Goal: Task Accomplishment & Management: Complete application form

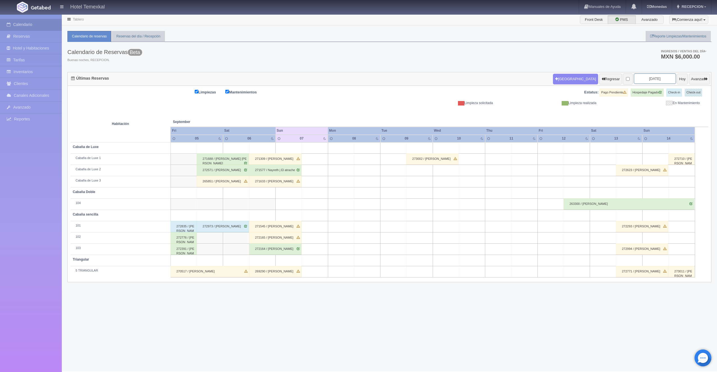
click at [657, 78] on input "2025-09-07" at bounding box center [655, 78] width 42 height 10
click at [678, 89] on span "Next" at bounding box center [676, 88] width 4 height 4
click at [678, 113] on link "11" at bounding box center [675, 114] width 7 height 8
type input "2025-10-11"
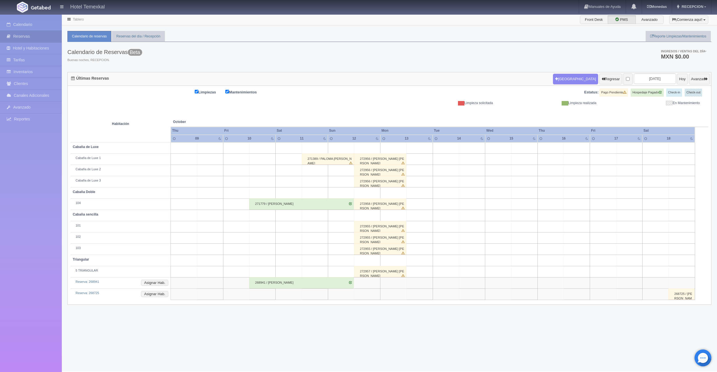
click at [312, 168] on td at bounding box center [315, 170] width 26 height 11
click at [315, 186] on button "[GEOGRAPHIC_DATA]" at bounding box center [316, 186] width 49 height 9
type input "11-10-2025"
type input "12-10-2025"
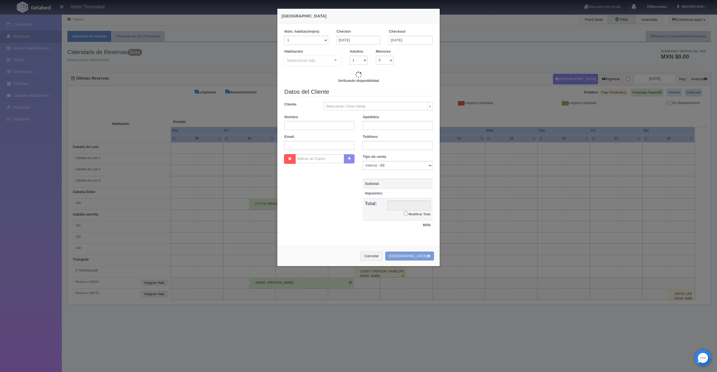
checkbox input "false"
type input "7000.00"
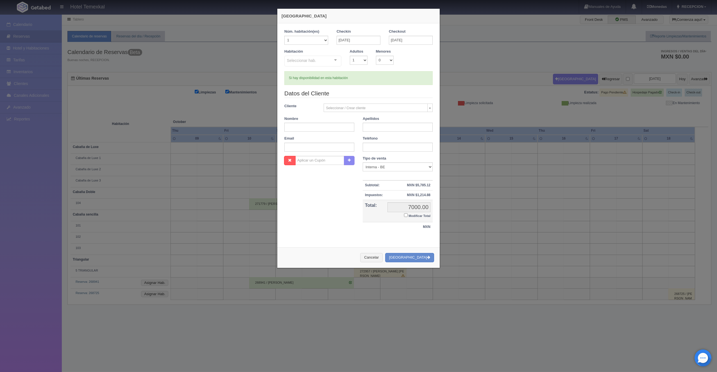
click at [333, 61] on div at bounding box center [335, 60] width 11 height 8
checkbox input "false"
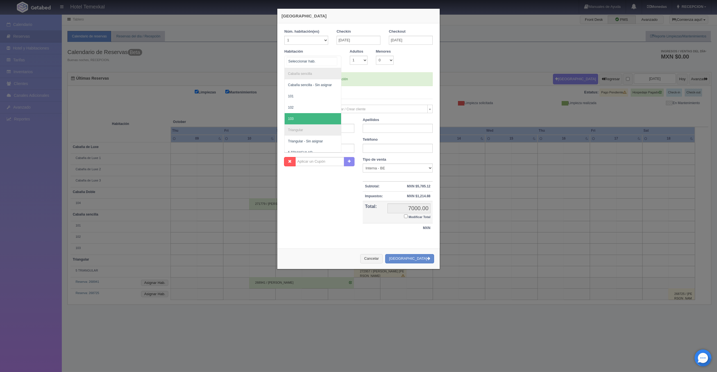
click at [294, 119] on span "103" at bounding box center [313, 118] width 57 height 11
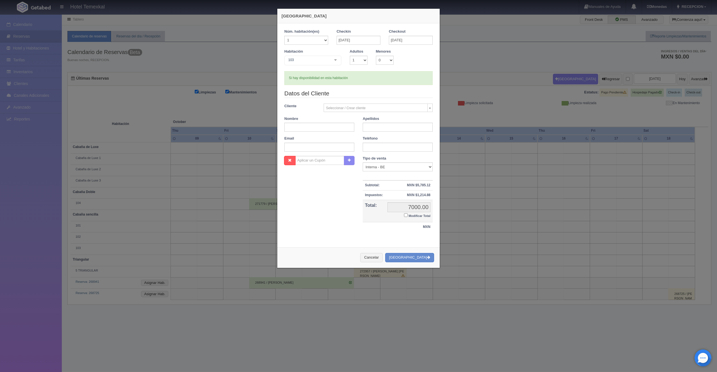
checkbox input "false"
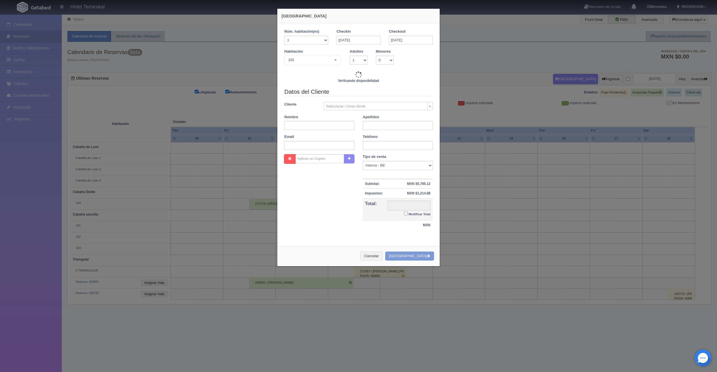
type input "4000.00"
checkbox input "false"
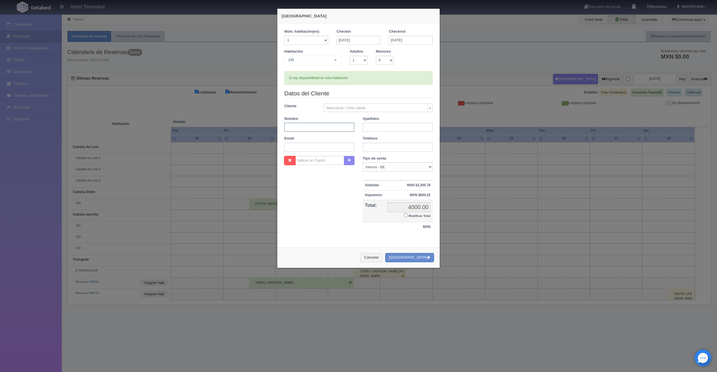
click at [324, 128] on input "text" at bounding box center [320, 127] width 70 height 9
type input "DAVID"
click at [375, 127] on input "text" at bounding box center [398, 127] width 70 height 9
type input "ARMENTA"
click at [405, 216] on input "Modificar Total" at bounding box center [406, 215] width 4 height 4
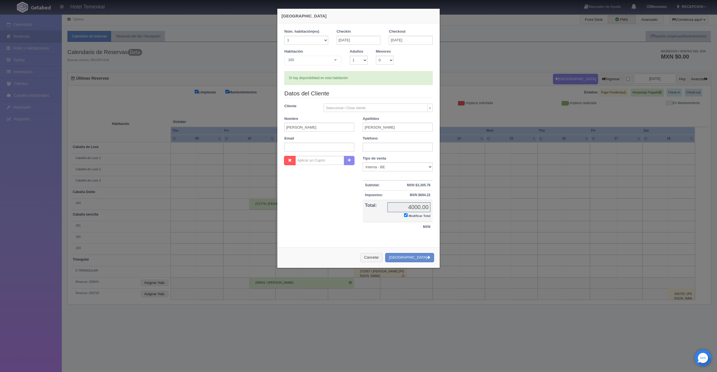
checkbox input "true"
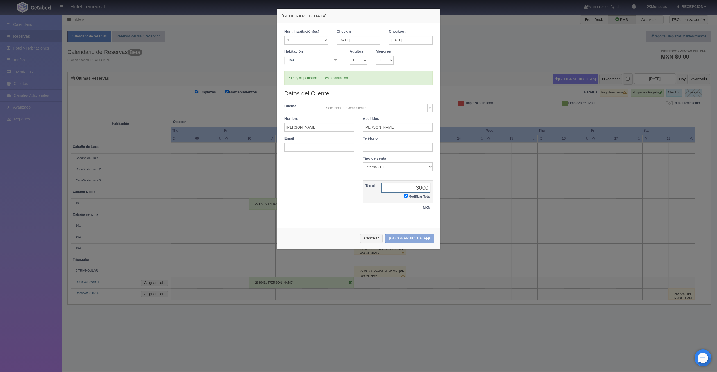
type input "3000"
click at [421, 235] on button "[GEOGRAPHIC_DATA]" at bounding box center [409, 238] width 49 height 9
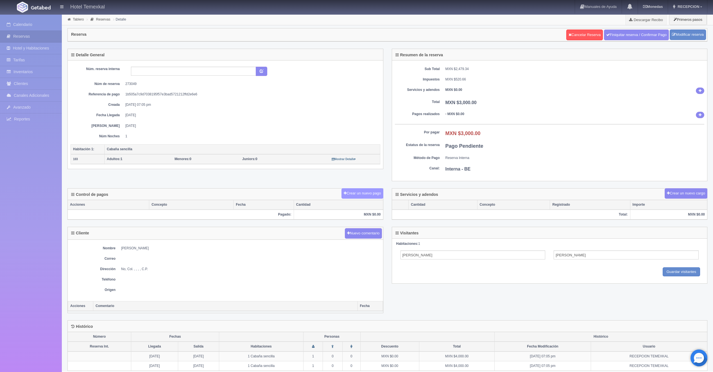
click at [367, 195] on button "Crear un nuevo pago" at bounding box center [363, 193] width 42 height 10
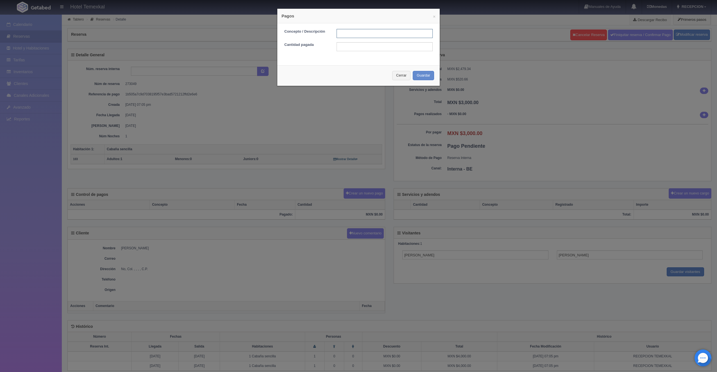
click at [357, 35] on input "text" at bounding box center [385, 33] width 96 height 9
type input "PRIMER ABONO"
click at [355, 51] on input "text" at bounding box center [385, 46] width 96 height 9
type input "1500"
click at [425, 74] on button "Guardar" at bounding box center [423, 75] width 21 height 9
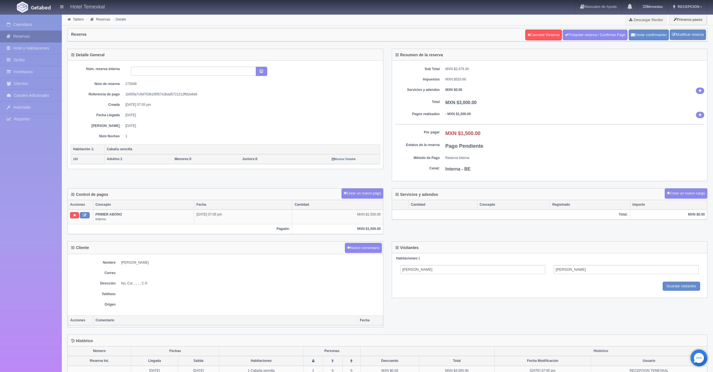
click at [22, 33] on link "Reservas" at bounding box center [31, 37] width 62 height 12
click at [24, 26] on link "Calendario" at bounding box center [31, 25] width 62 height 12
